Goal: Task Accomplishment & Management: Use online tool/utility

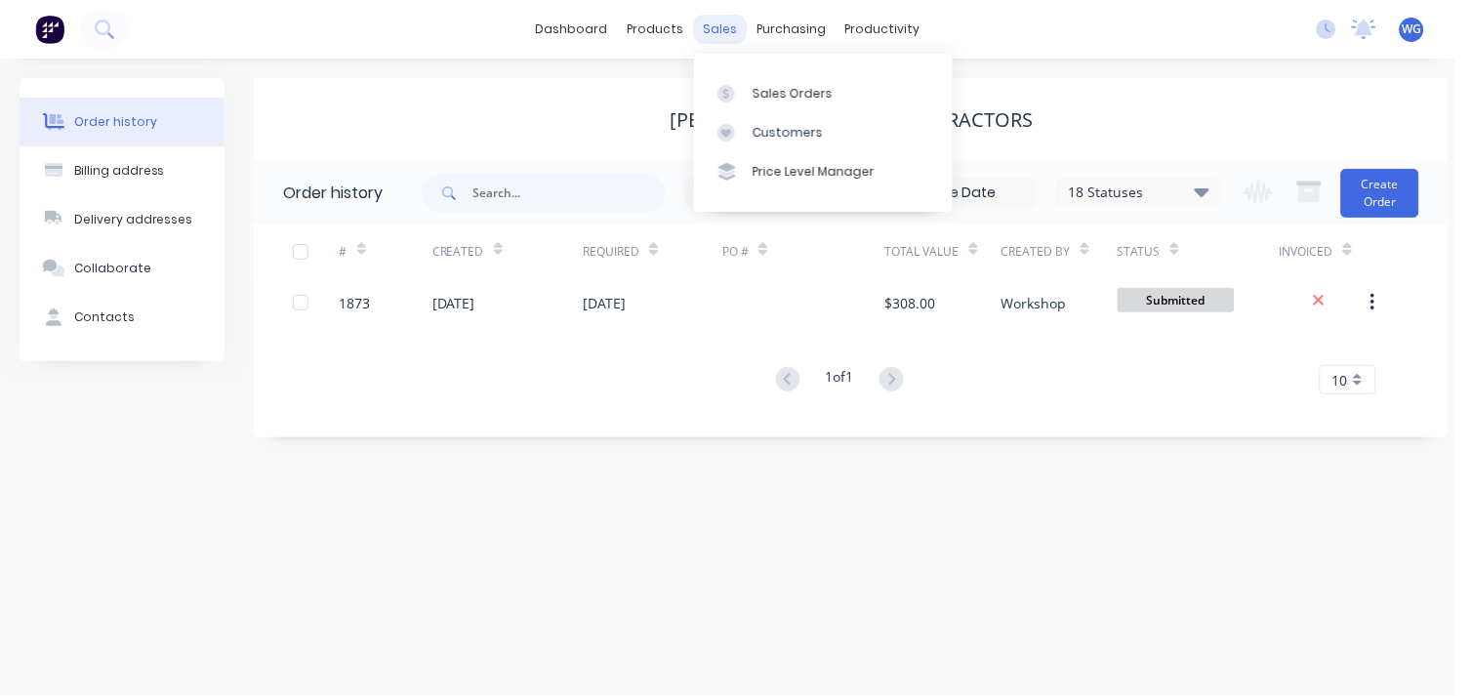
click at [719, 27] on div "sales" at bounding box center [720, 29] width 54 height 29
click at [761, 85] on div "Sales Orders" at bounding box center [792, 94] width 80 height 18
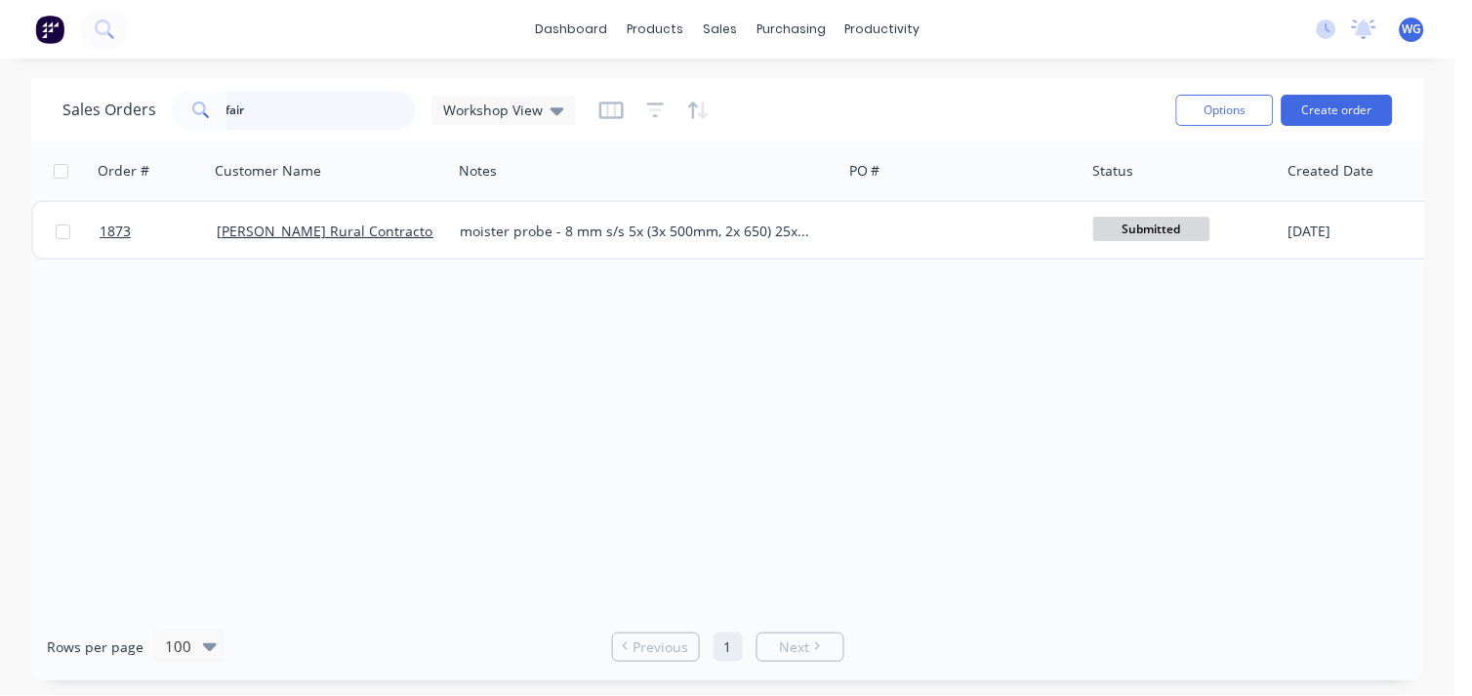
click at [365, 103] on input "fair" at bounding box center [321, 110] width 190 height 39
type input "f"
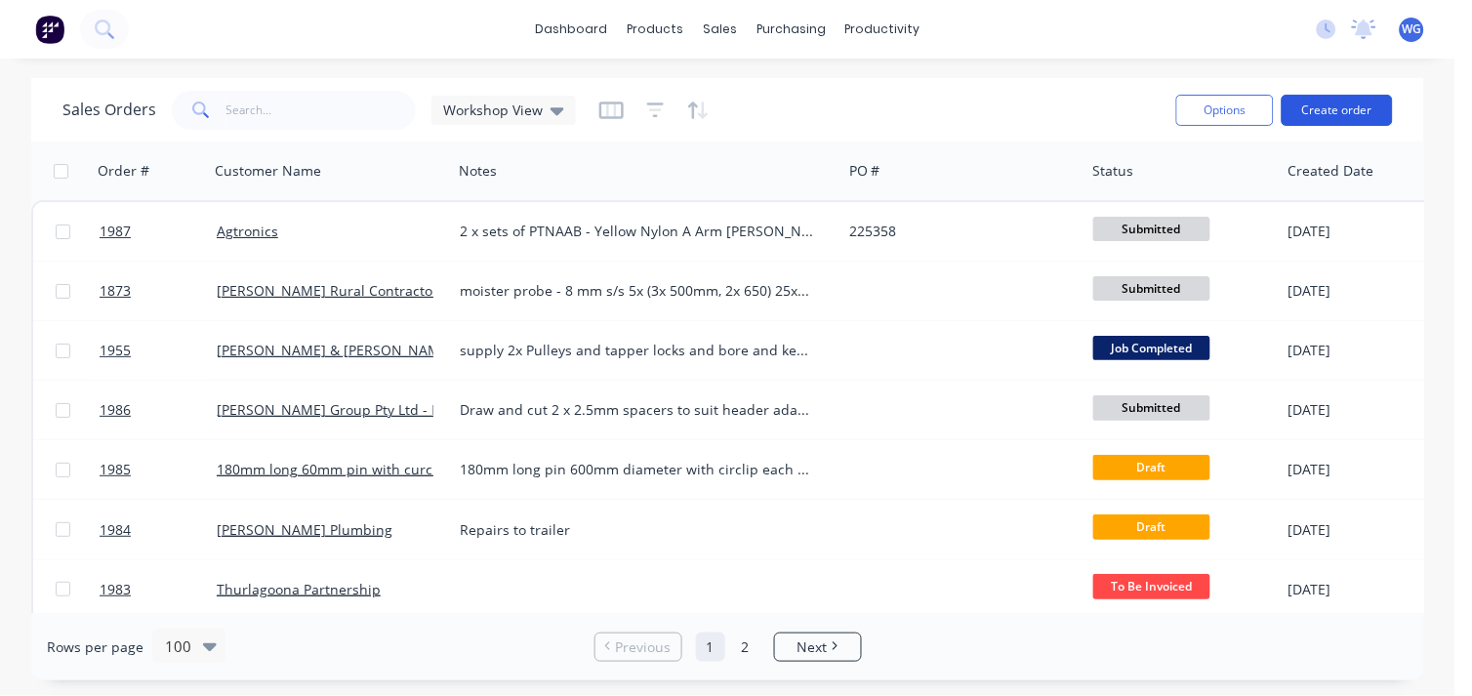
click at [1328, 101] on button "Create order" at bounding box center [1336, 110] width 111 height 31
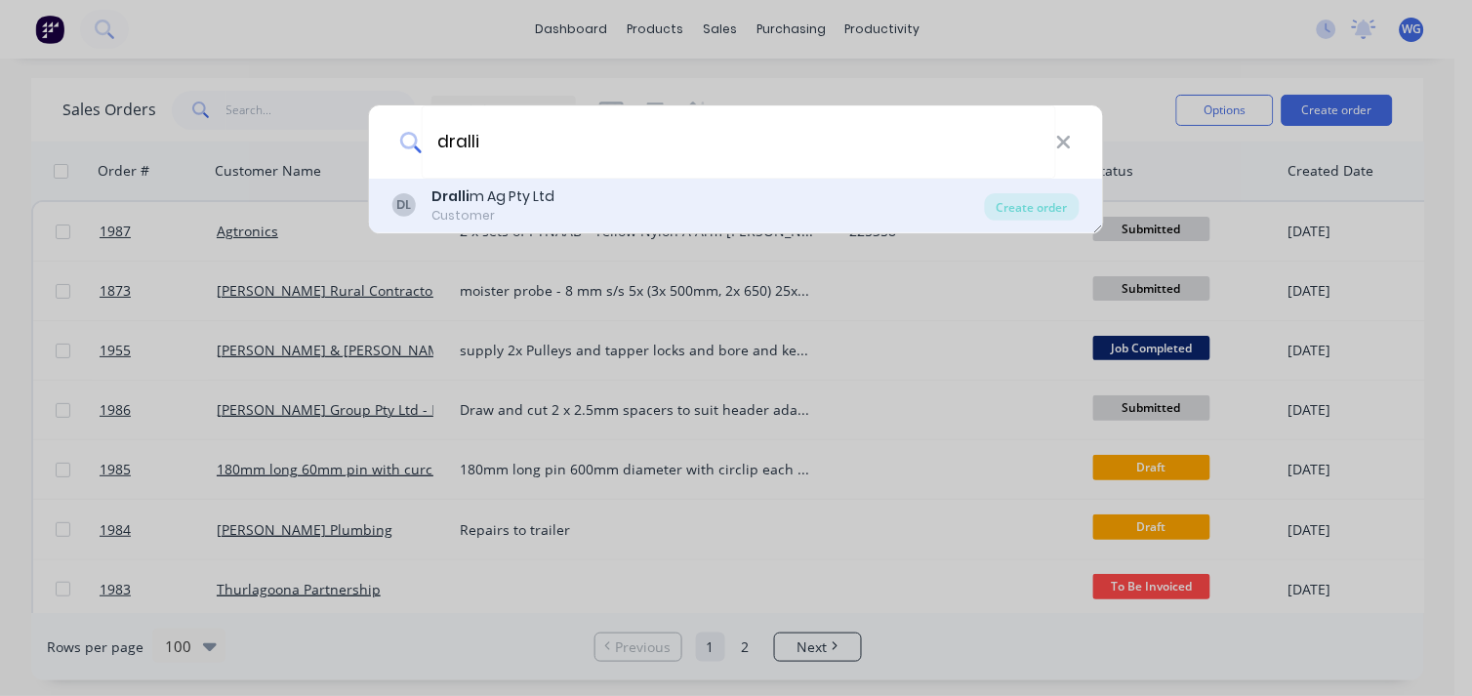
type input "dralli"
click at [644, 197] on div "DL Dralli m Ag Pty Ltd Customer" at bounding box center [688, 205] width 592 height 38
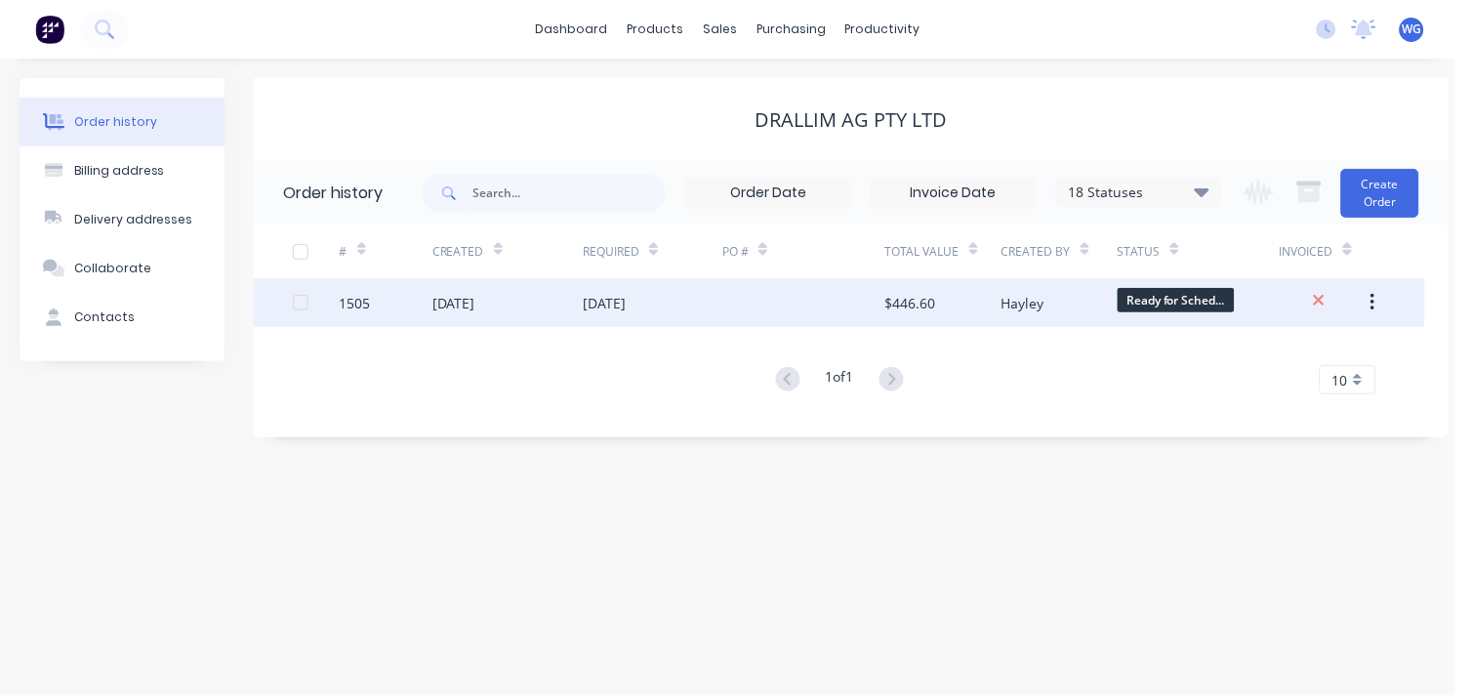
click at [562, 300] on div "[DATE]" at bounding box center [507, 302] width 151 height 49
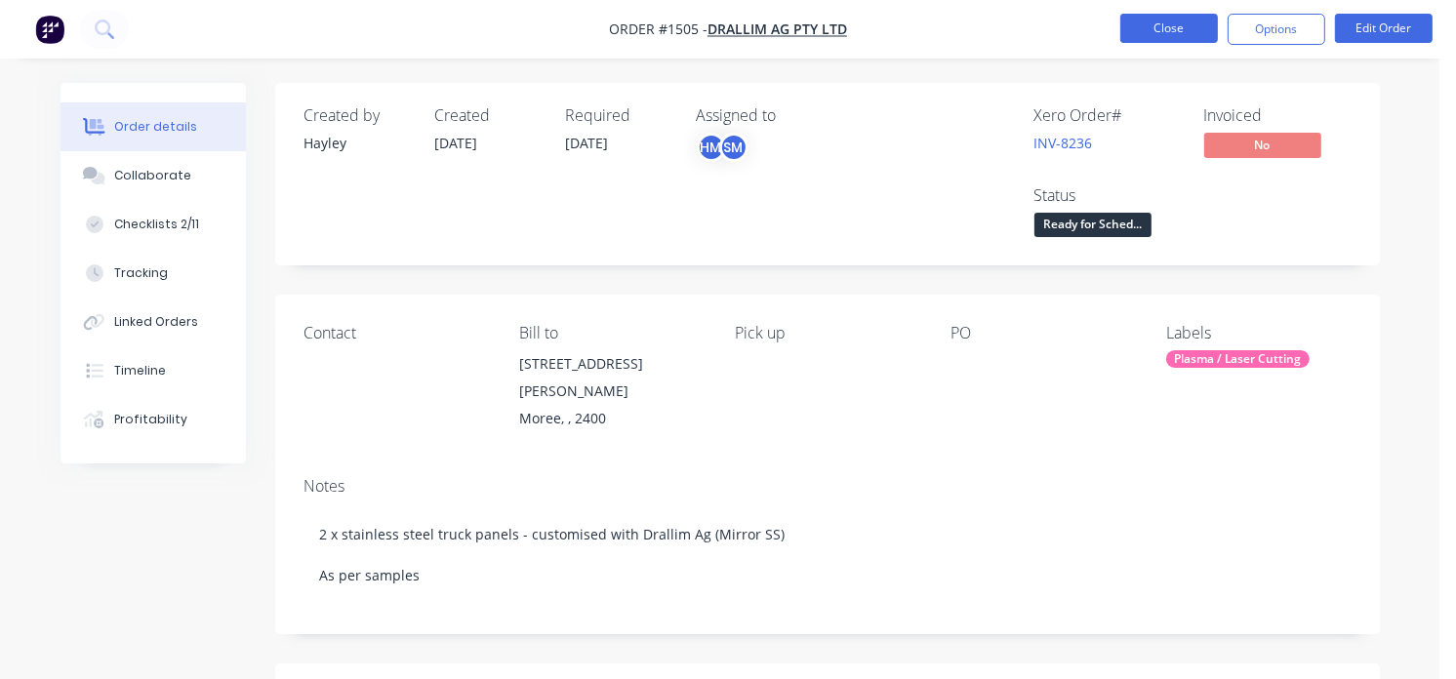
click at [1183, 34] on button "Close" at bounding box center [1169, 28] width 98 height 29
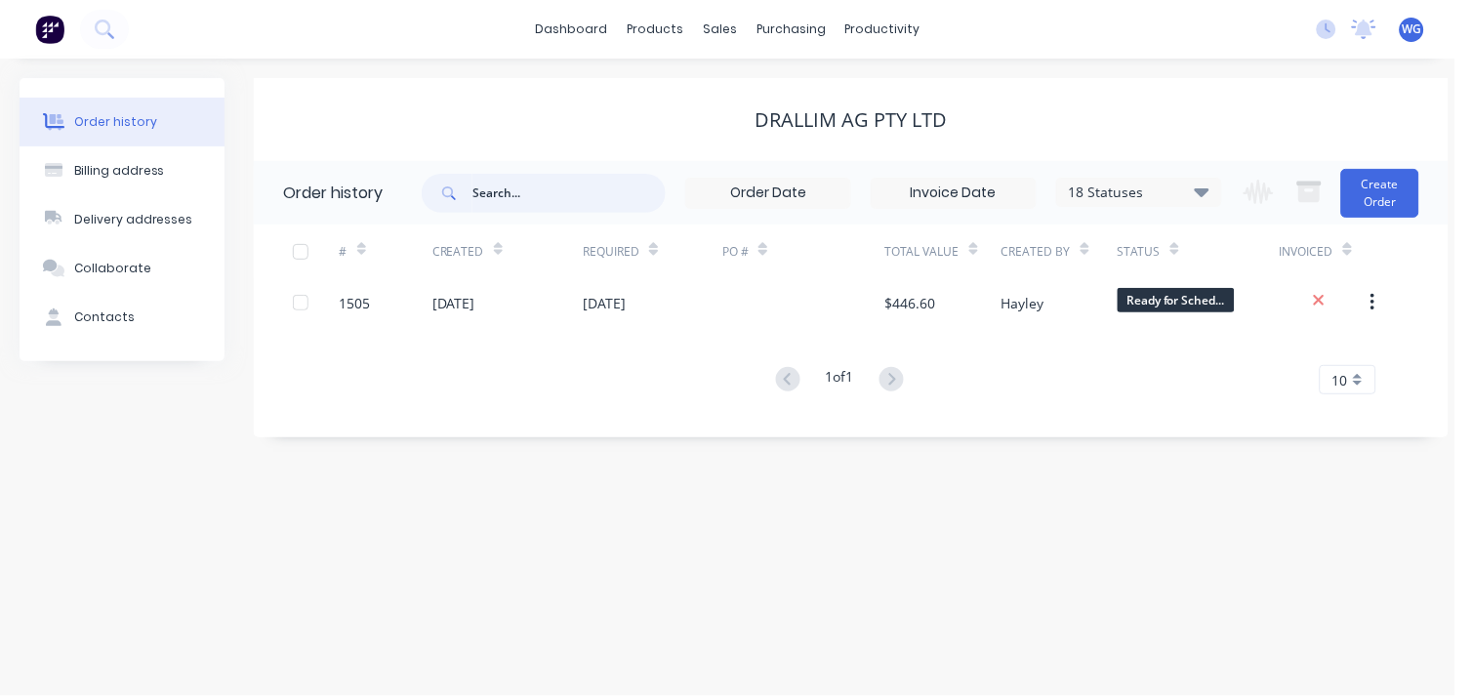
click at [531, 201] on input "text" at bounding box center [568, 193] width 193 height 39
type input "[PERSON_NAME]"
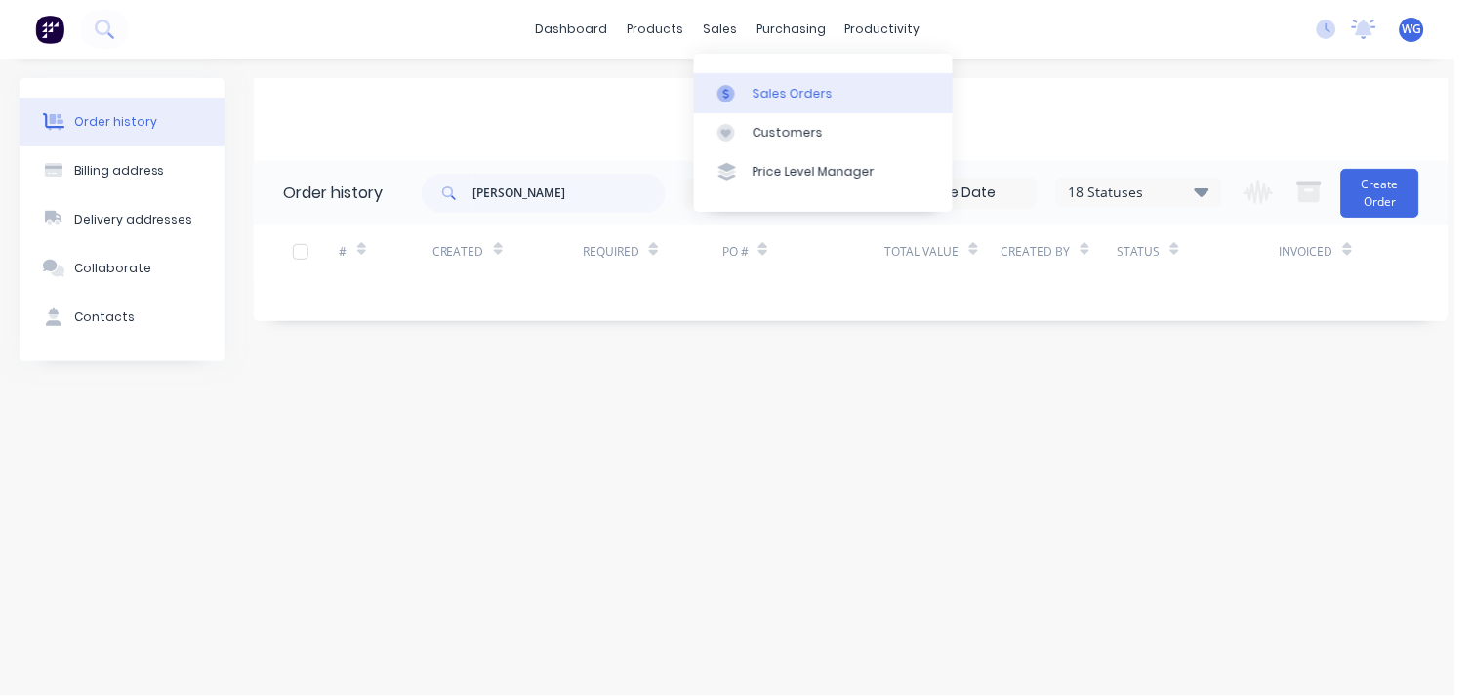
click at [756, 85] on div "Sales Orders" at bounding box center [792, 94] width 80 height 18
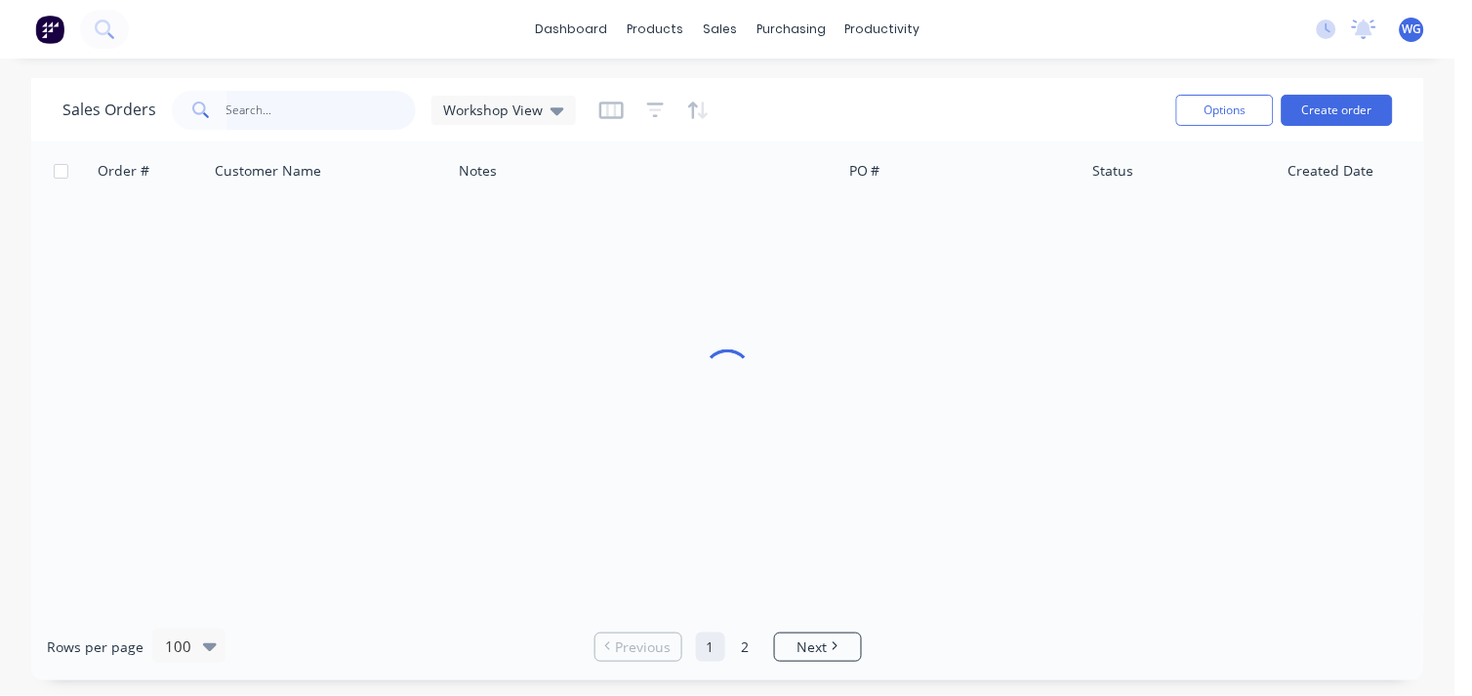
click at [295, 124] on input "text" at bounding box center [321, 110] width 190 height 39
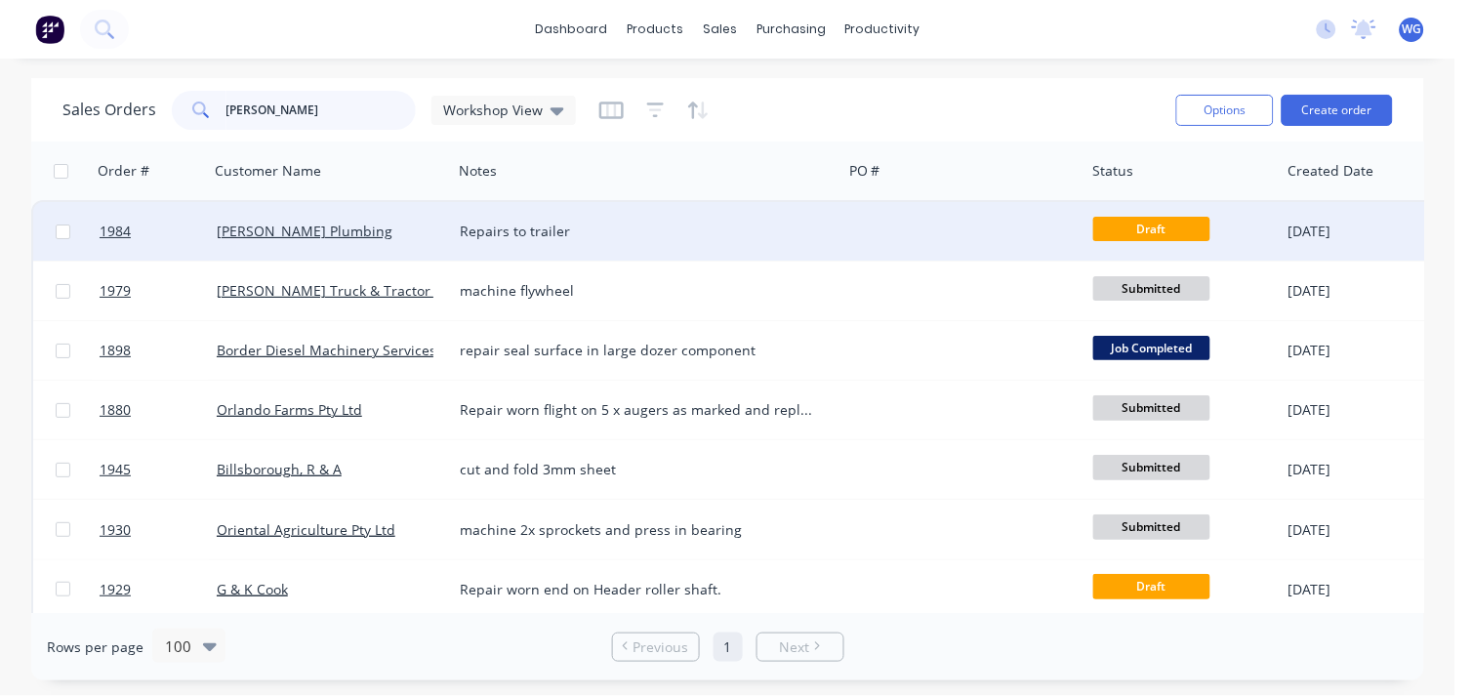
type input "[PERSON_NAME]"
click at [410, 230] on div "[PERSON_NAME] Plumbing" at bounding box center [325, 232] width 217 height 20
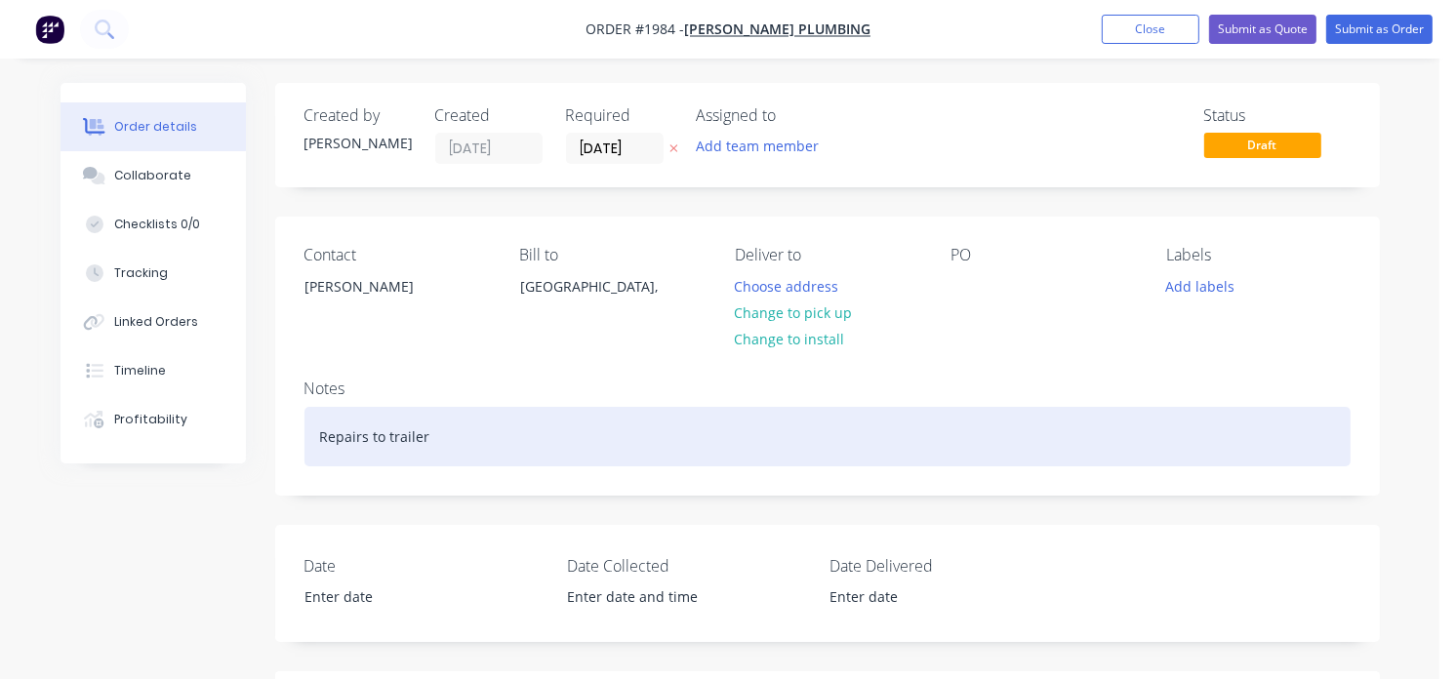
click at [461, 427] on div "Repairs to trailer" at bounding box center [827, 437] width 1046 height 60
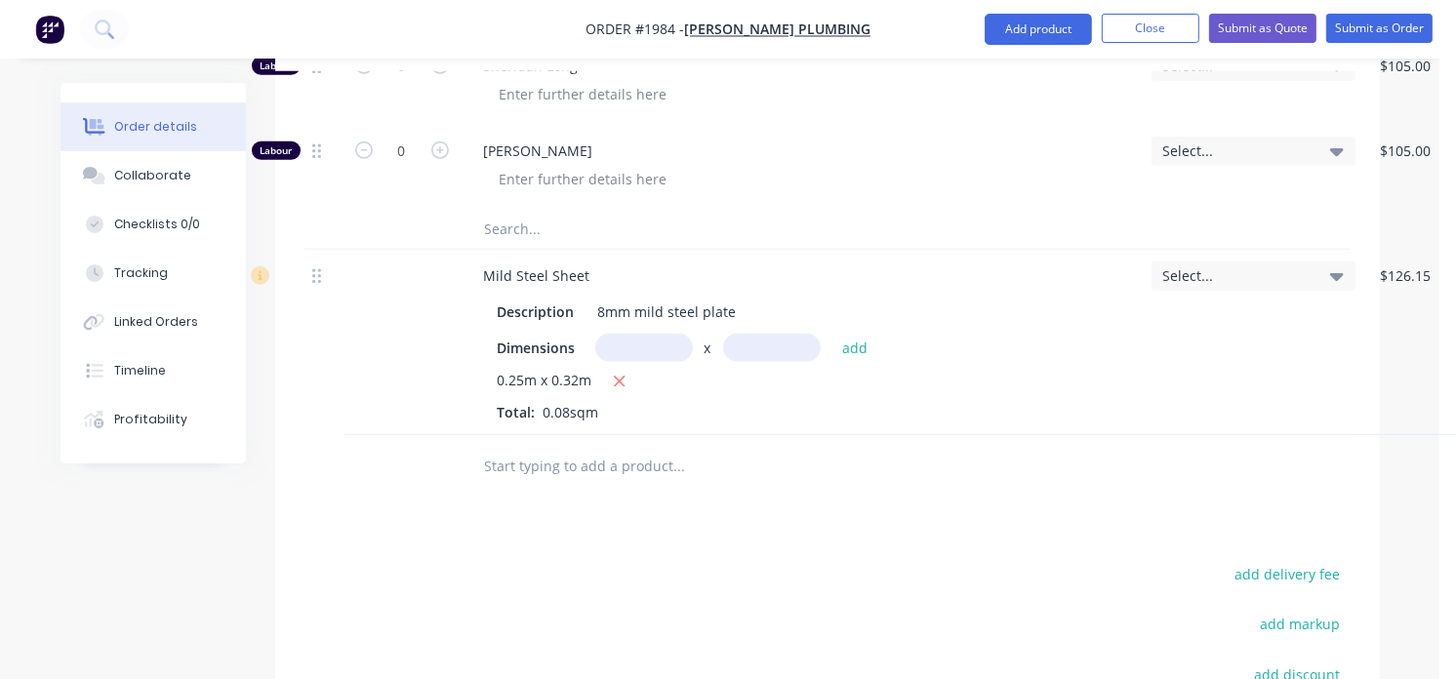
scroll to position [1294, 0]
click at [538, 472] on input "text" at bounding box center [679, 463] width 390 height 39
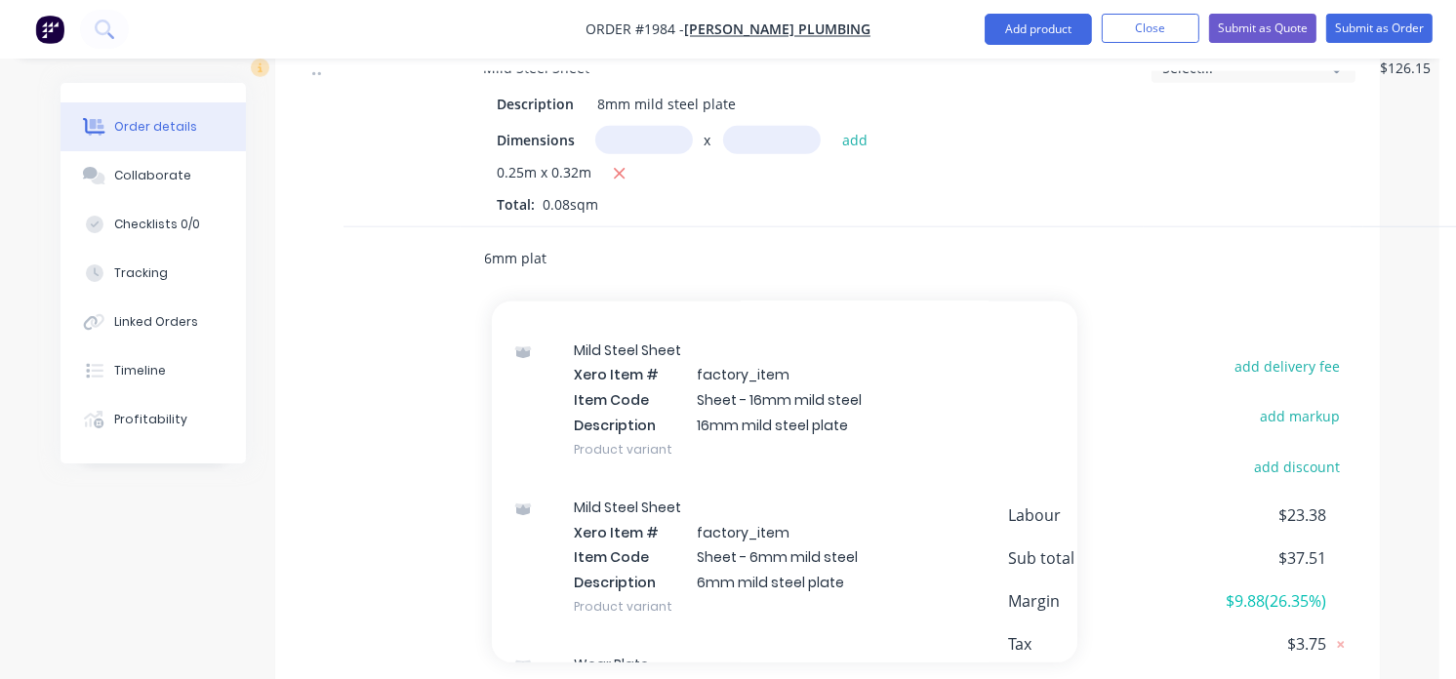
scroll to position [44, 0]
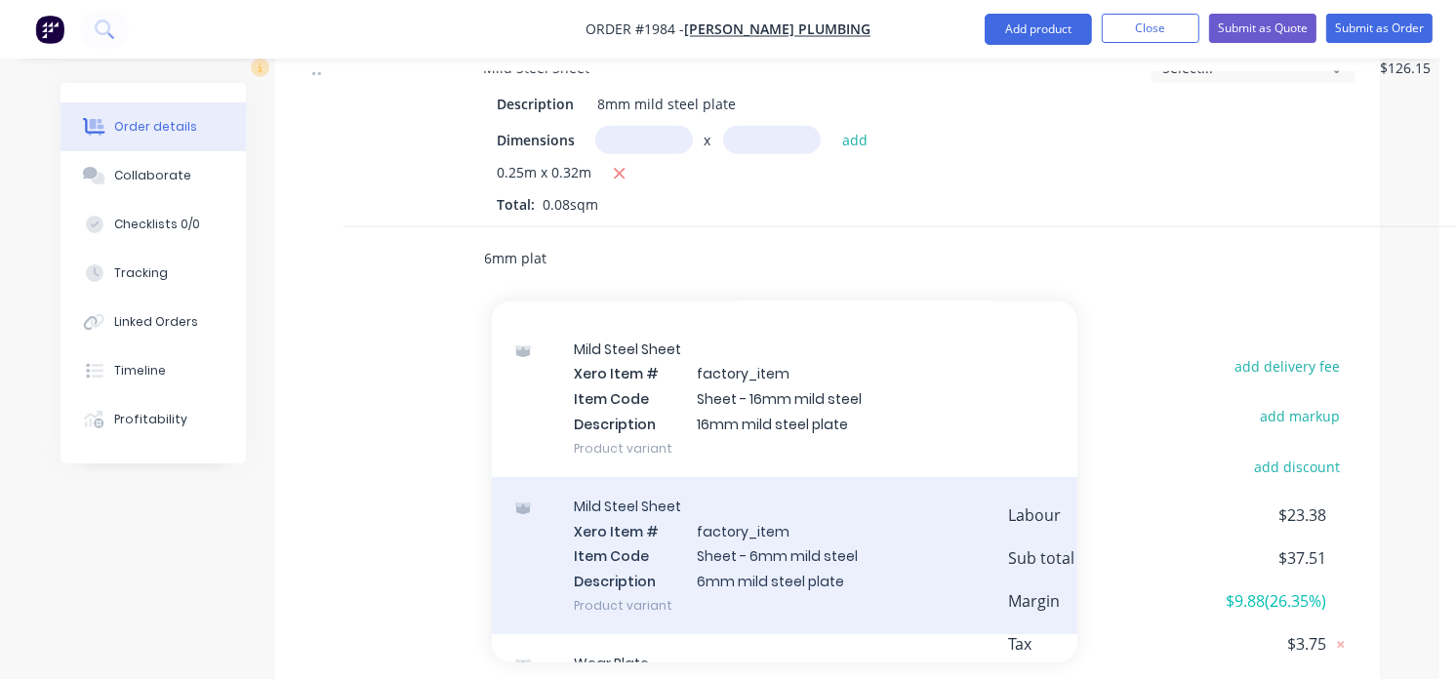
type input "6mm plat"
click at [773, 562] on div "Mild Steel Sheet Xero Item # factory_item Item Code Sheet - 6mm mild steel Desc…" at bounding box center [785, 555] width 586 height 157
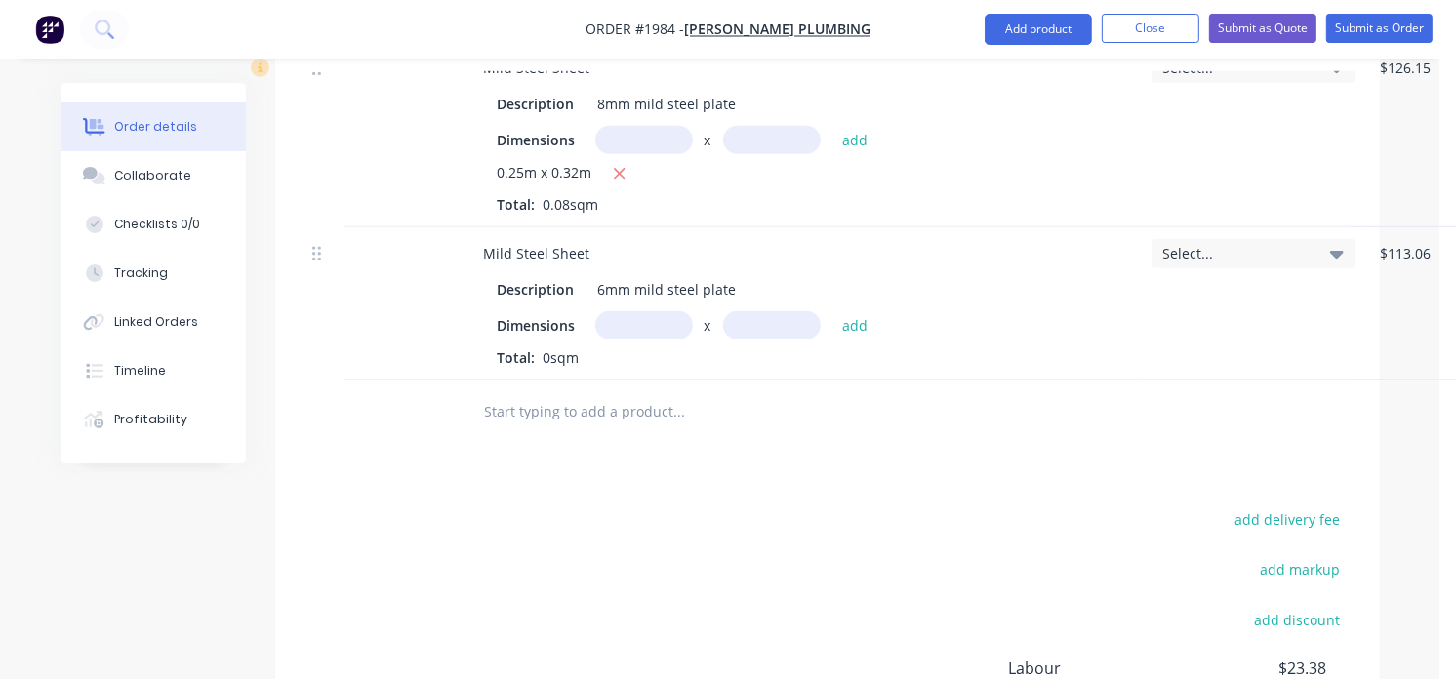
click at [617, 332] on input "text" at bounding box center [644, 325] width 98 height 28
type input "0.08m"
click at [740, 322] on input "text" at bounding box center [772, 325] width 98 height 28
type input "0.08m"
click at [867, 323] on button "add" at bounding box center [855, 324] width 46 height 26
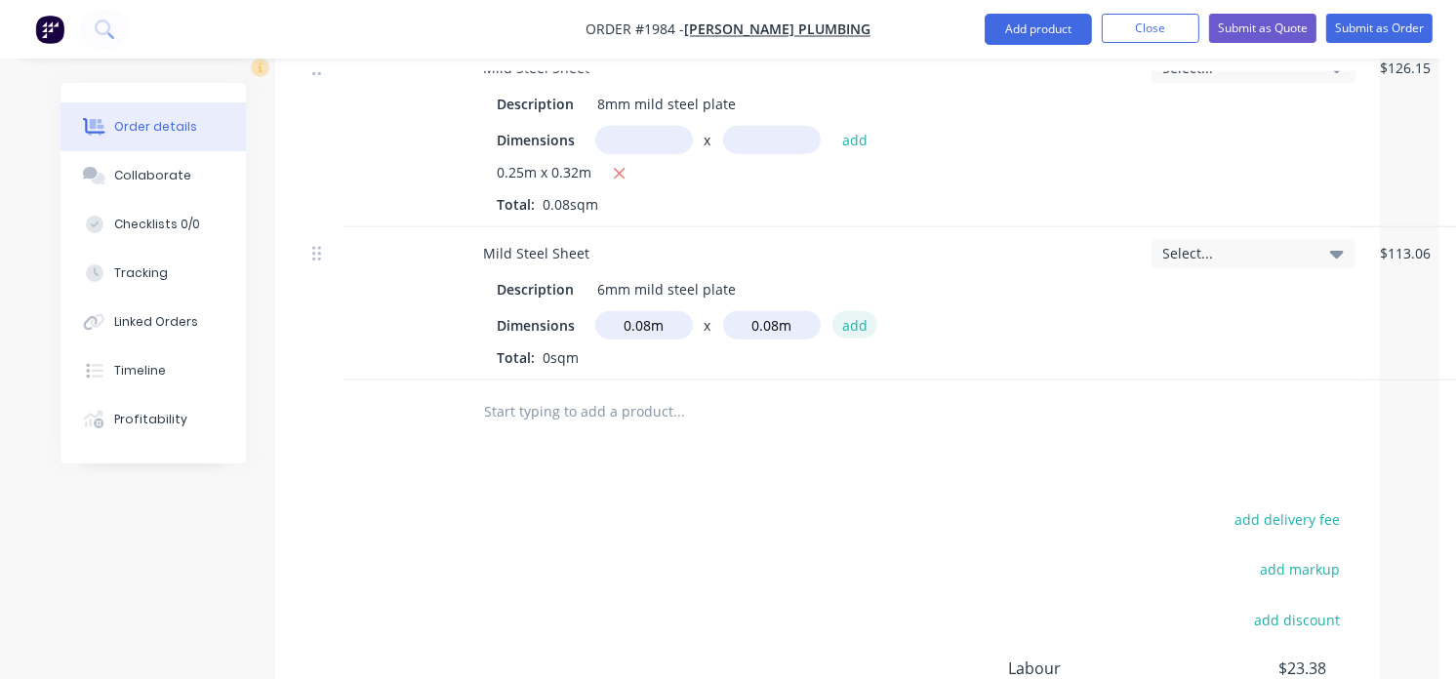
type input "$0.98"
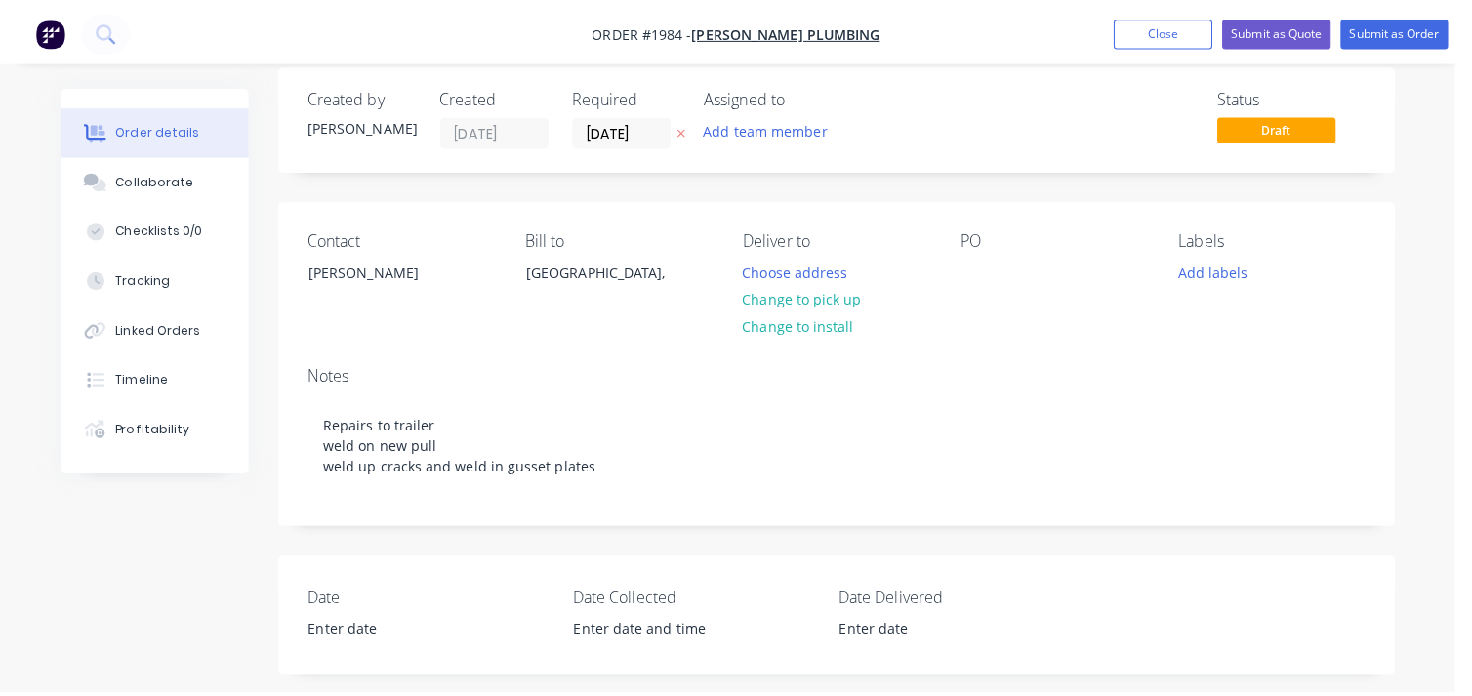
scroll to position [0, 0]
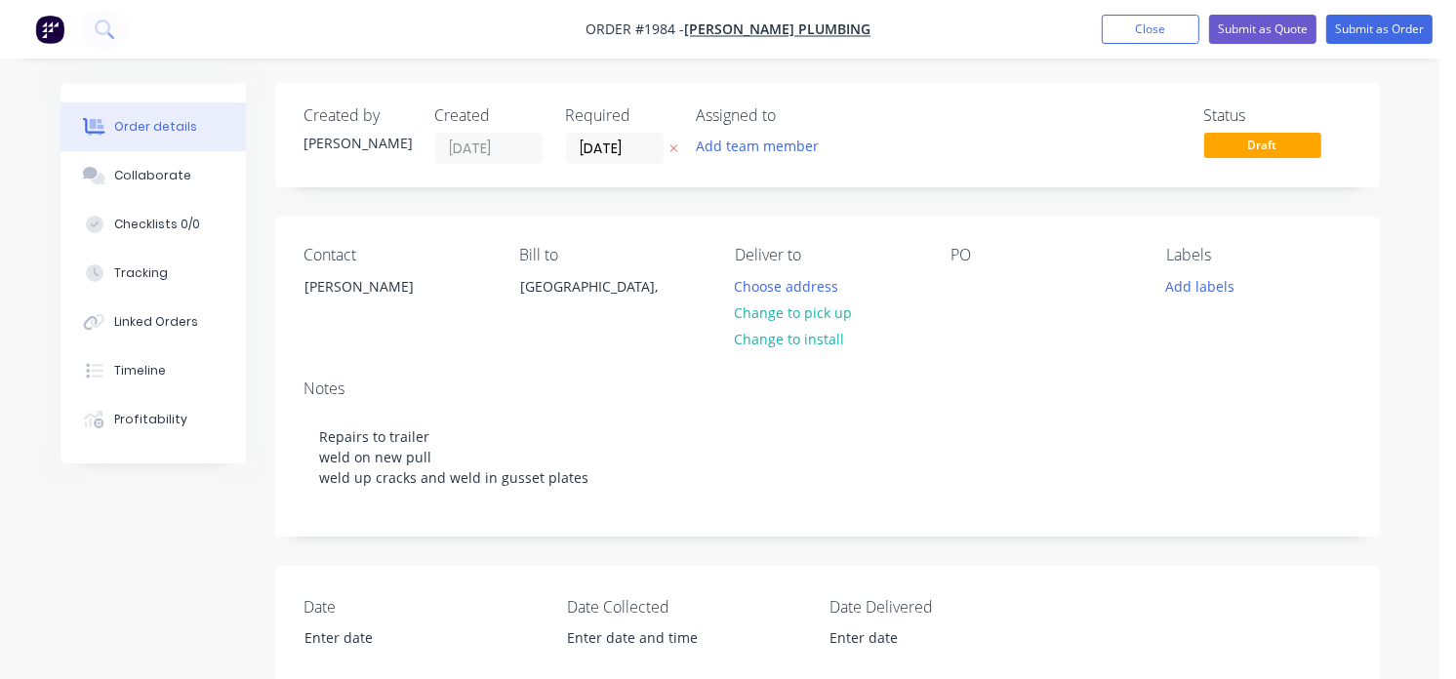
click at [1255, 156] on span "Draft" at bounding box center [1262, 145] width 117 height 24
click at [1370, 36] on button "Submit as Order" at bounding box center [1379, 29] width 106 height 29
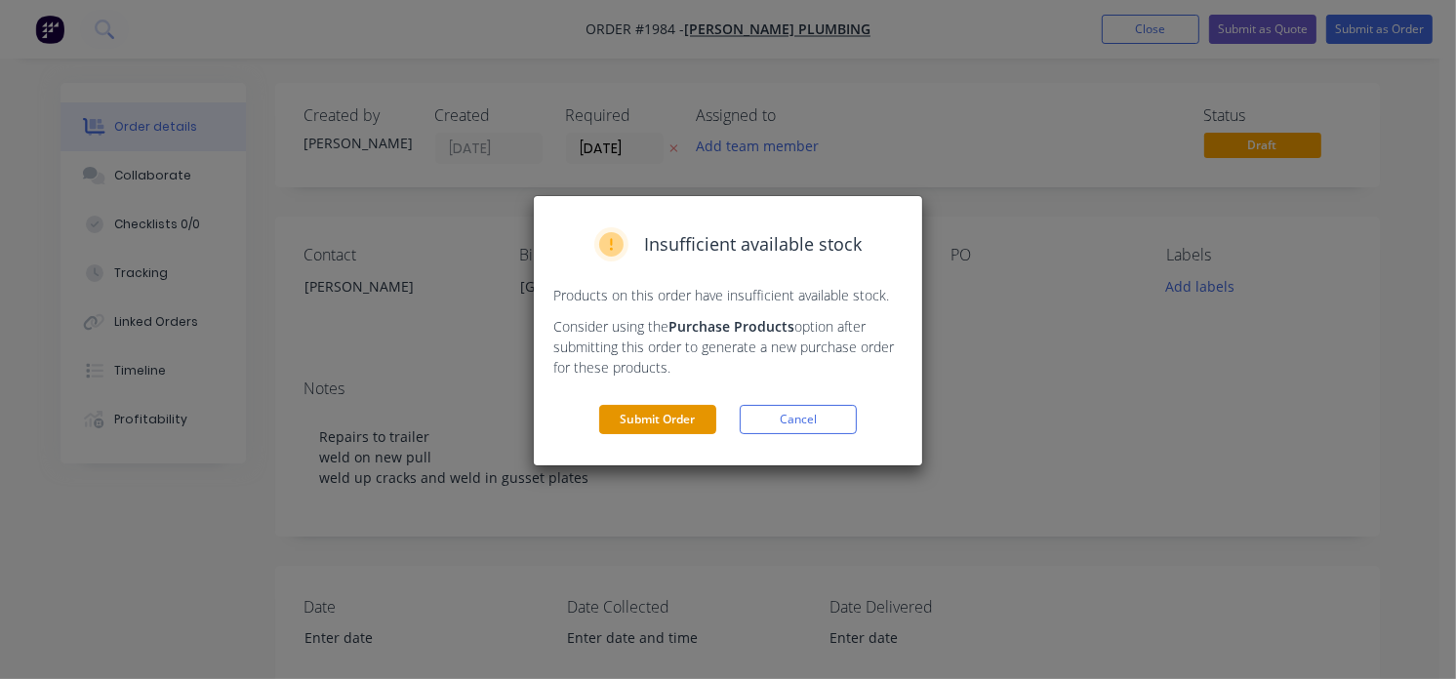
click at [639, 424] on button "Submit Order" at bounding box center [657, 419] width 117 height 29
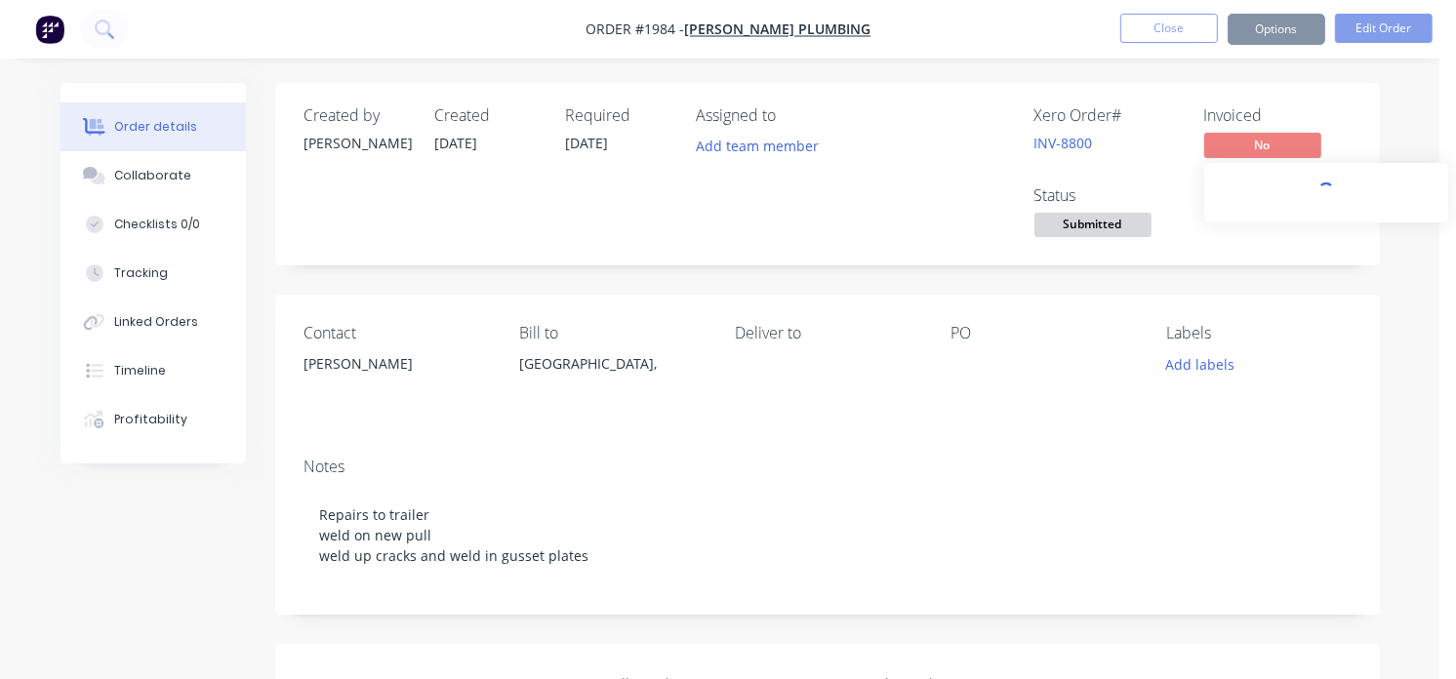
click at [1266, 150] on span "No" at bounding box center [1262, 145] width 117 height 24
click at [1135, 223] on span "Submitted" at bounding box center [1092, 225] width 117 height 24
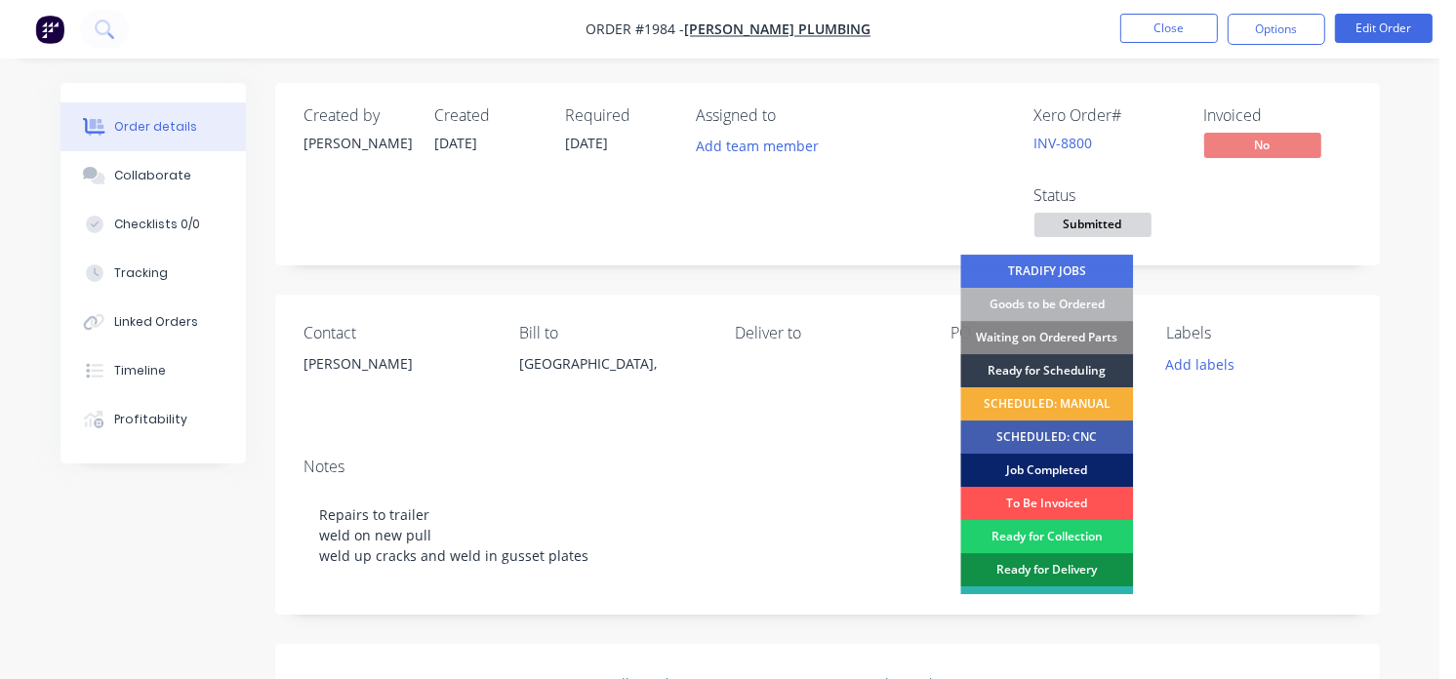
click at [1035, 474] on div "Job Completed" at bounding box center [1046, 470] width 173 height 33
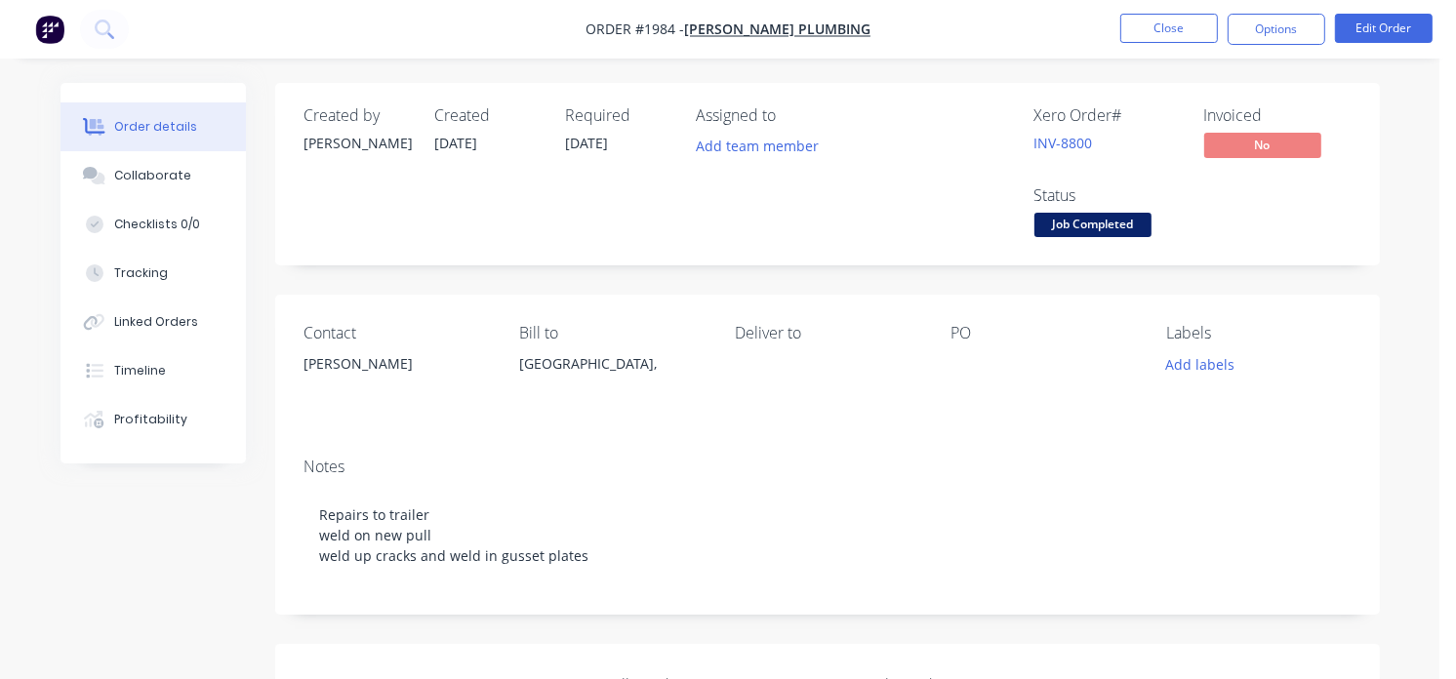
click at [59, 24] on img "button" at bounding box center [49, 29] width 29 height 29
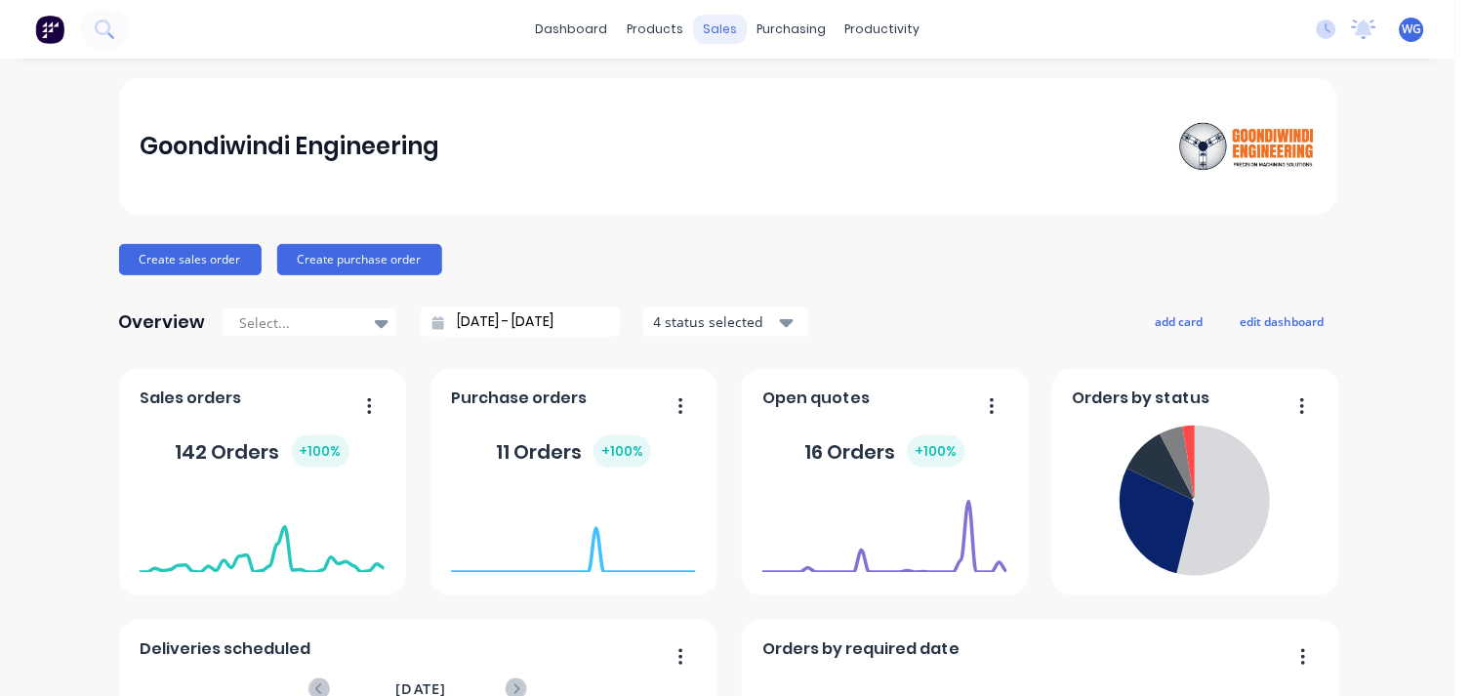
click at [713, 35] on div "sales" at bounding box center [720, 29] width 54 height 29
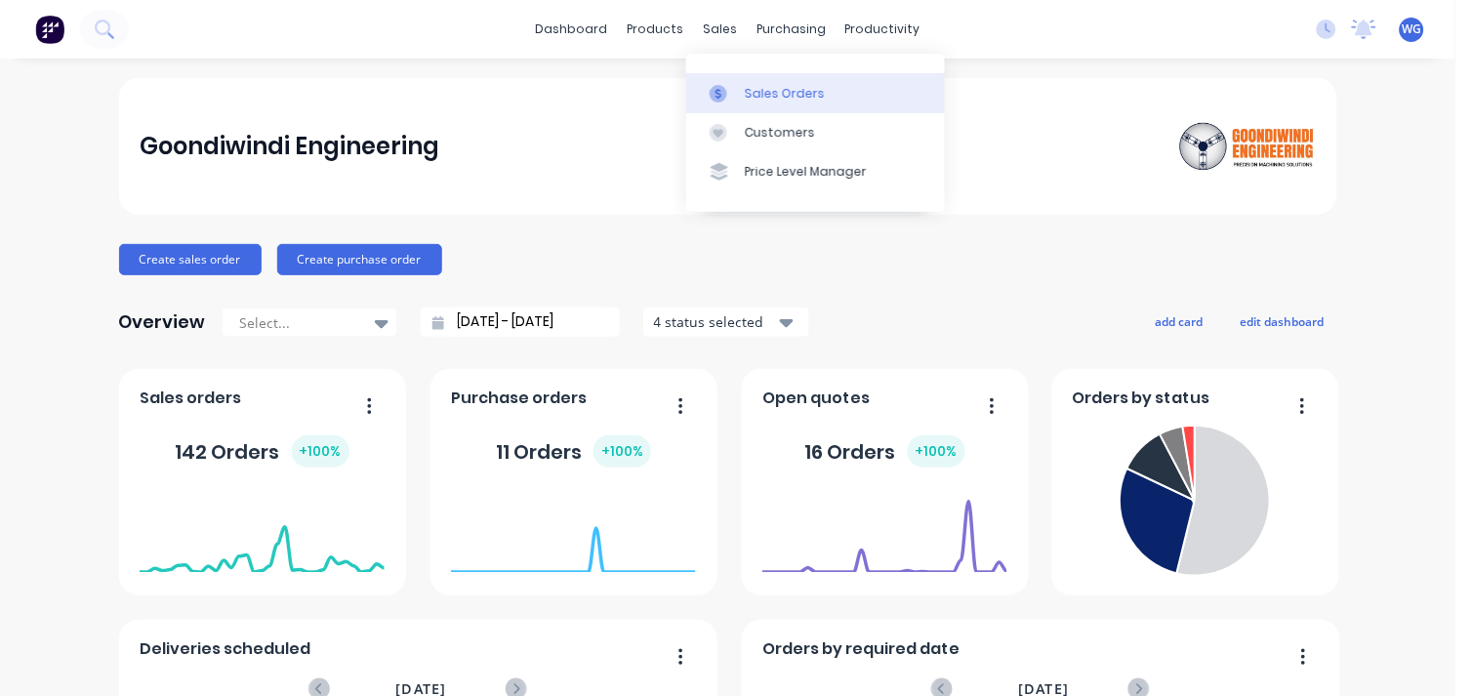
click at [782, 99] on div "Sales Orders" at bounding box center [785, 94] width 80 height 18
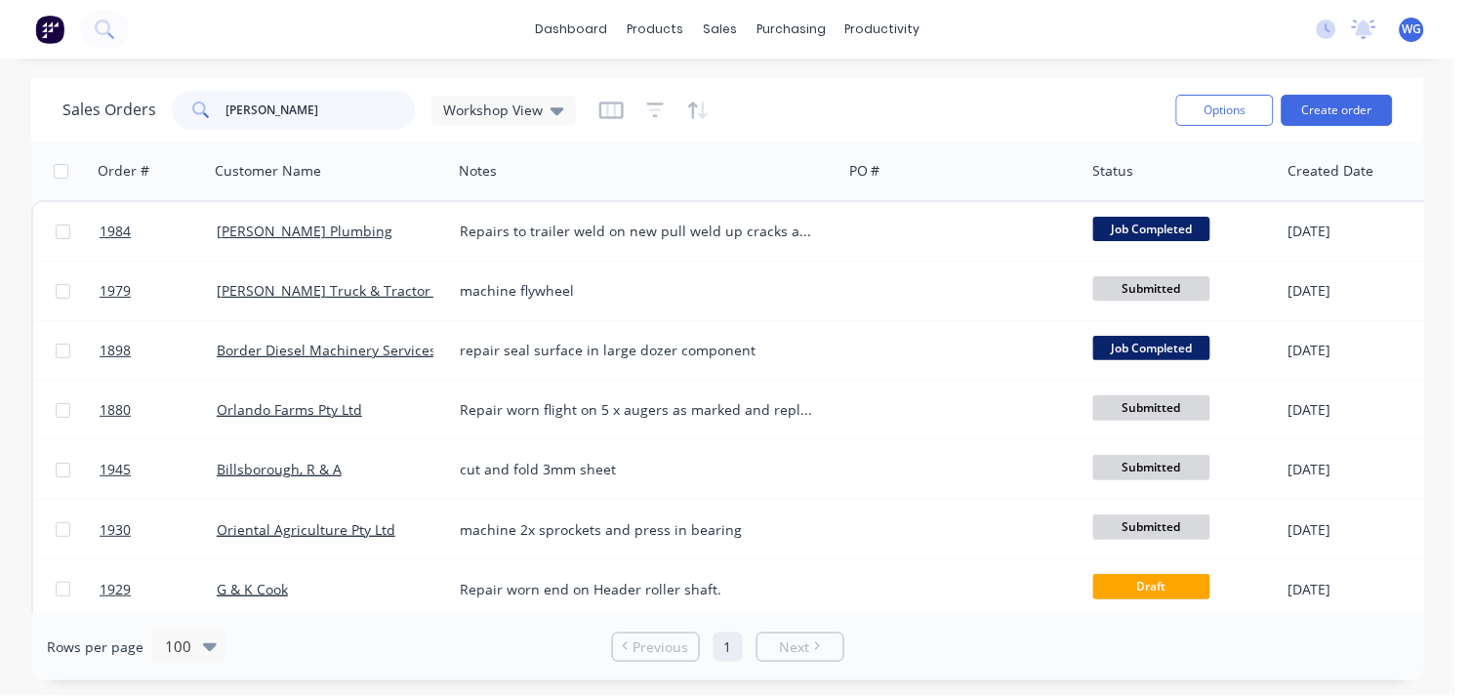
drag, startPoint x: 252, startPoint y: 115, endPoint x: 101, endPoint y: 122, distance: 150.4
click at [101, 122] on div "Sales Orders [PERSON_NAME] Workshop View" at bounding box center [318, 110] width 513 height 39
